Goal: Register for event/course

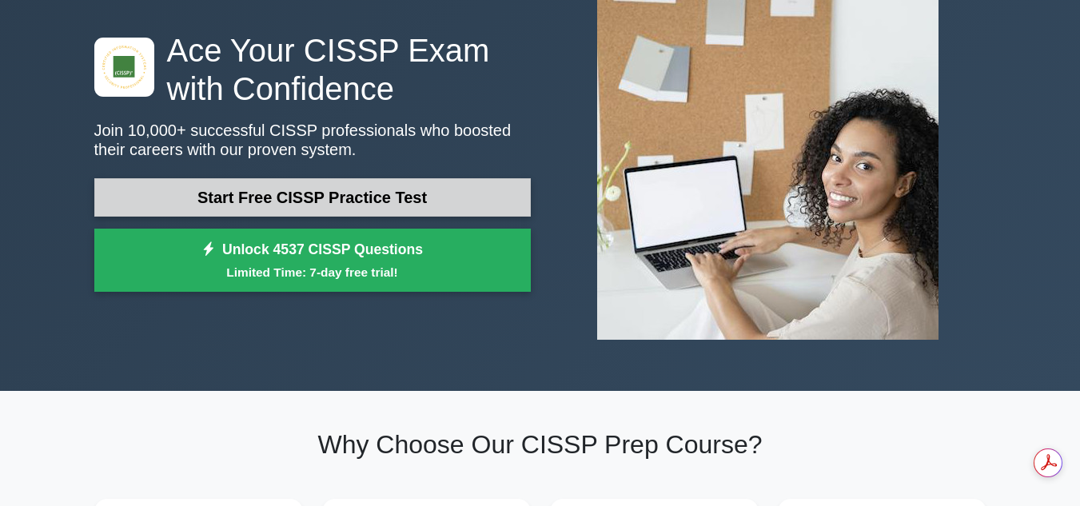
scroll to position [160, 0]
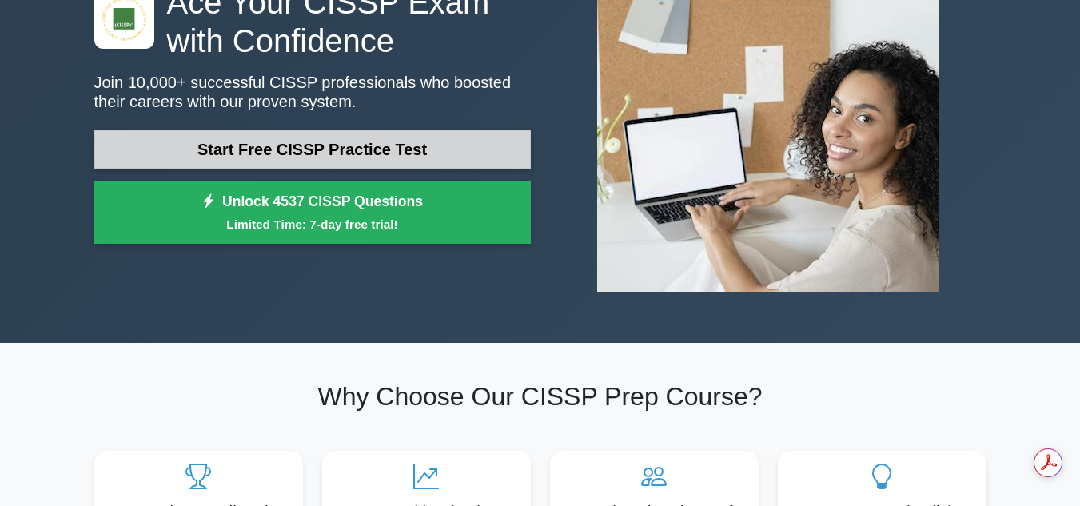
click at [417, 157] on link "Start Free CISSP Practice Test" at bounding box center [312, 149] width 437 height 38
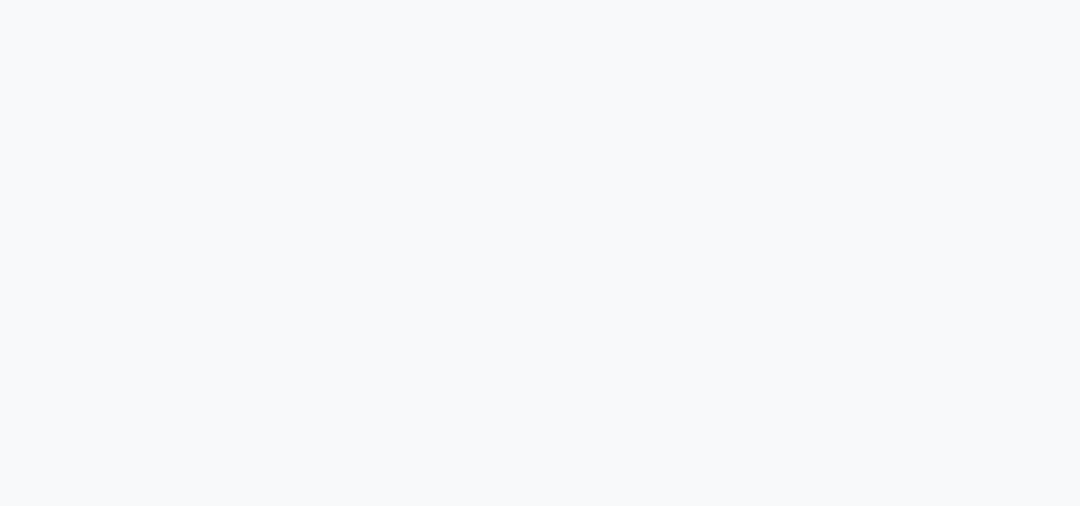
scroll to position [357, 0]
